Goal: Information Seeking & Learning: Understand process/instructions

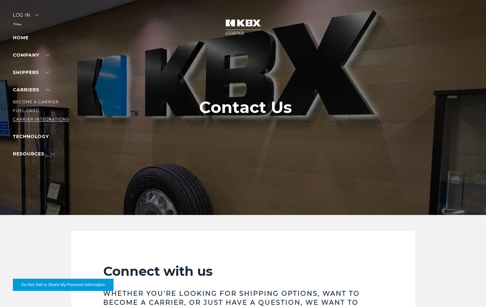
click at [33, 120] on link "Carrier Integrations" at bounding box center [41, 119] width 56 height 5
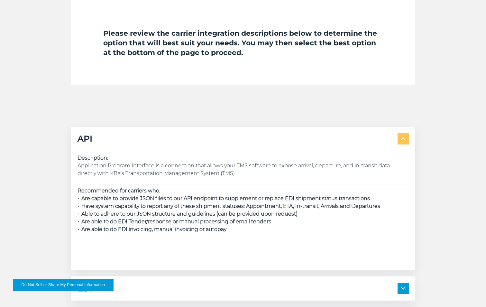
scroll to position [792, 0]
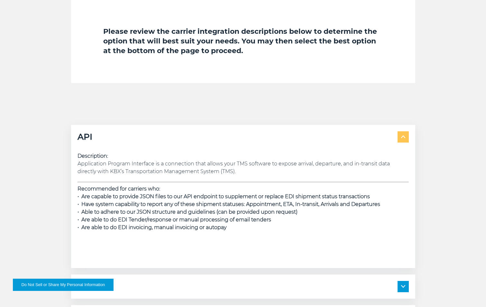
click at [401, 138] on span at bounding box center [402, 136] width 11 height 11
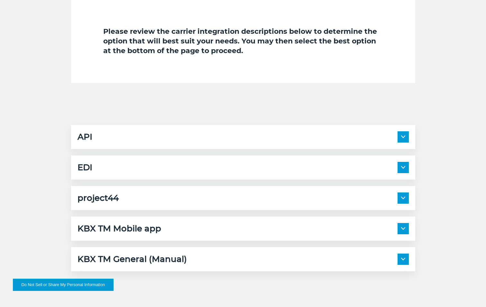
click at [403, 138] on span at bounding box center [402, 136] width 11 height 11
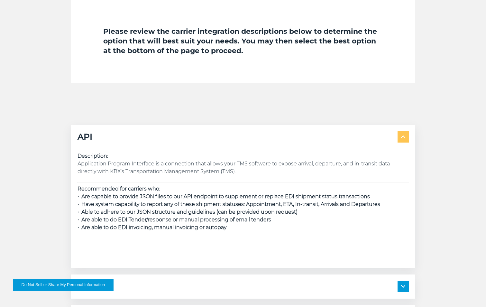
click at [404, 135] on span at bounding box center [402, 136] width 11 height 11
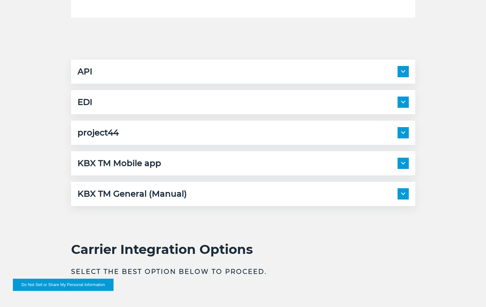
scroll to position [859, 0]
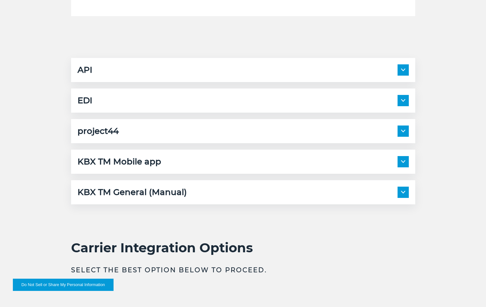
click at [402, 103] on span at bounding box center [402, 100] width 11 height 11
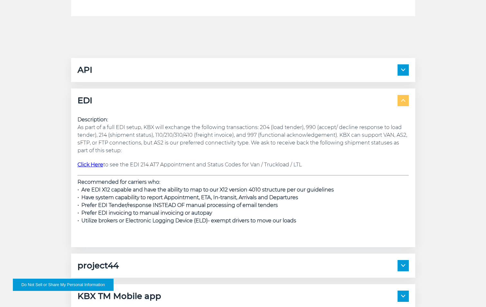
click at [402, 103] on span at bounding box center [402, 100] width 11 height 11
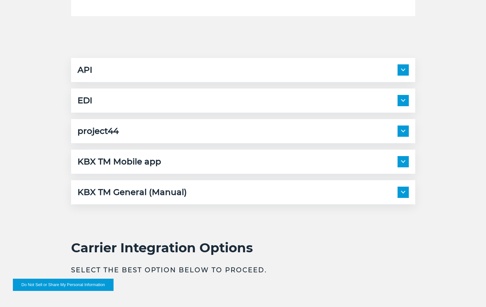
click at [401, 129] on span at bounding box center [402, 130] width 11 height 11
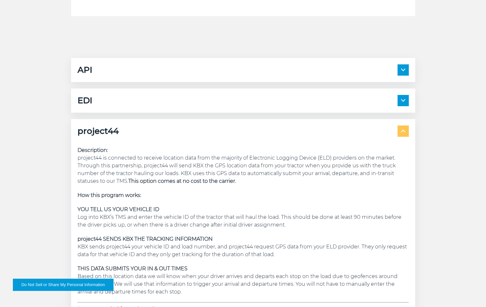
click at [401, 129] on span at bounding box center [402, 130] width 11 height 11
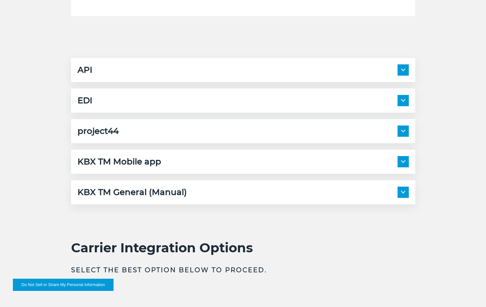
click at [403, 131] on img at bounding box center [403, 131] width 4 height 3
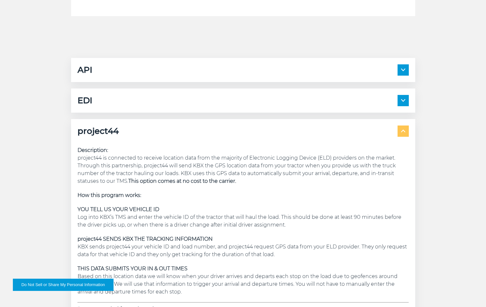
click at [403, 131] on img at bounding box center [403, 131] width 4 height 3
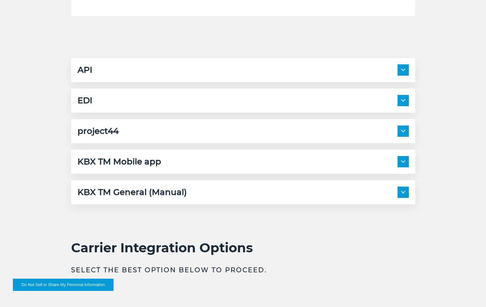
click at [401, 162] on img at bounding box center [403, 161] width 4 height 3
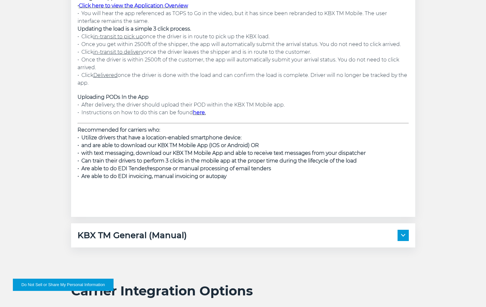
scroll to position [1132, 0]
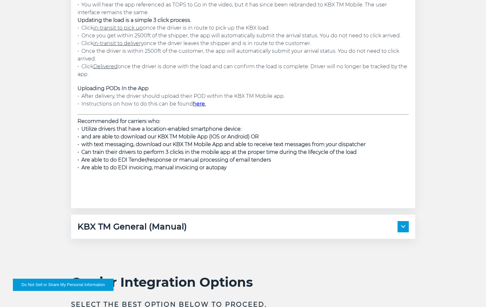
click at [402, 232] on span at bounding box center [402, 226] width 11 height 11
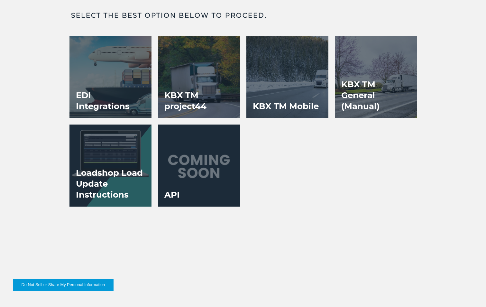
scroll to position [1480, 0]
